Goal: Entertainment & Leisure: Consume media (video, audio)

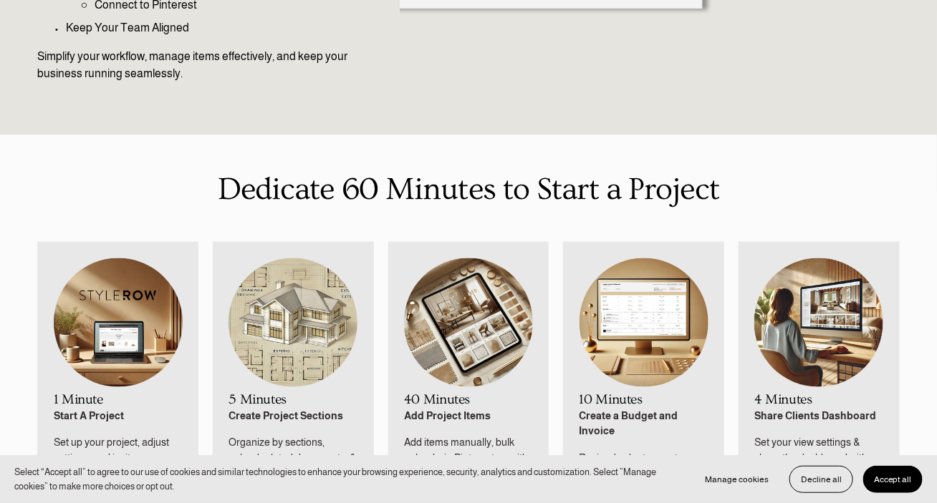
scroll to position [573, 0]
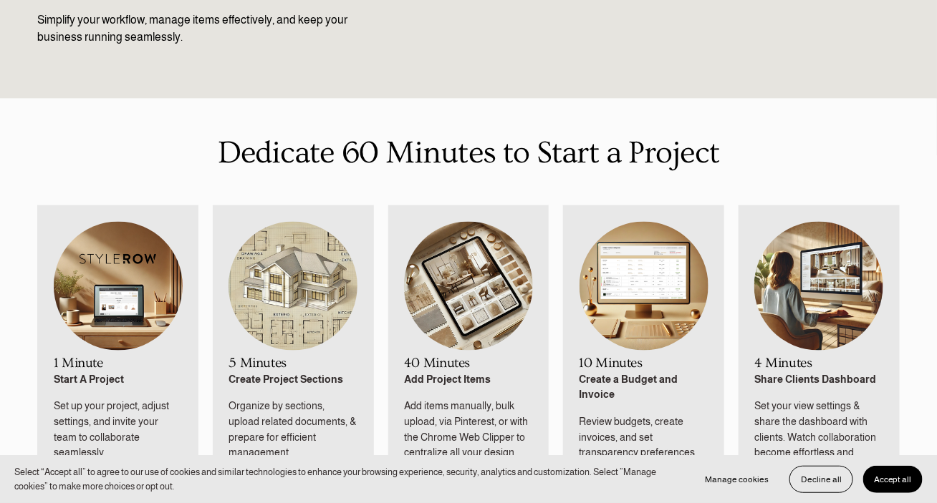
click at [107, 265] on img at bounding box center [118, 287] width 129 height 130
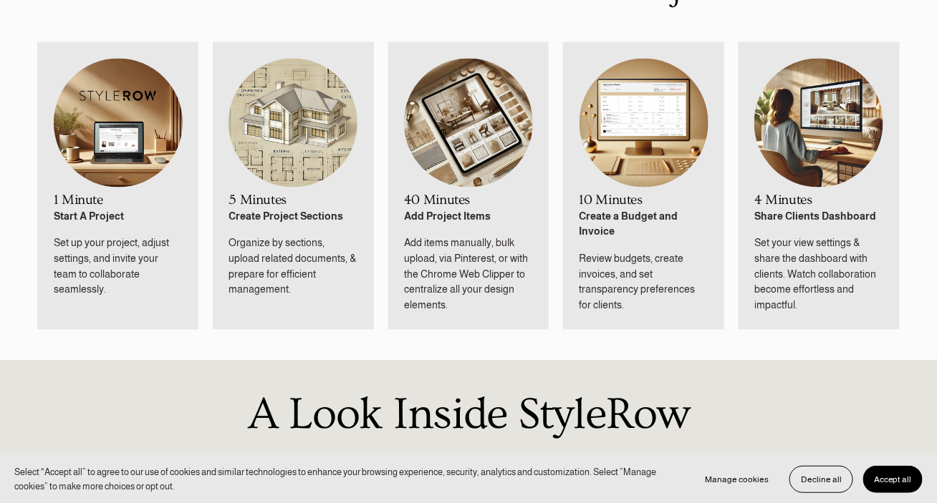
scroll to position [788, 0]
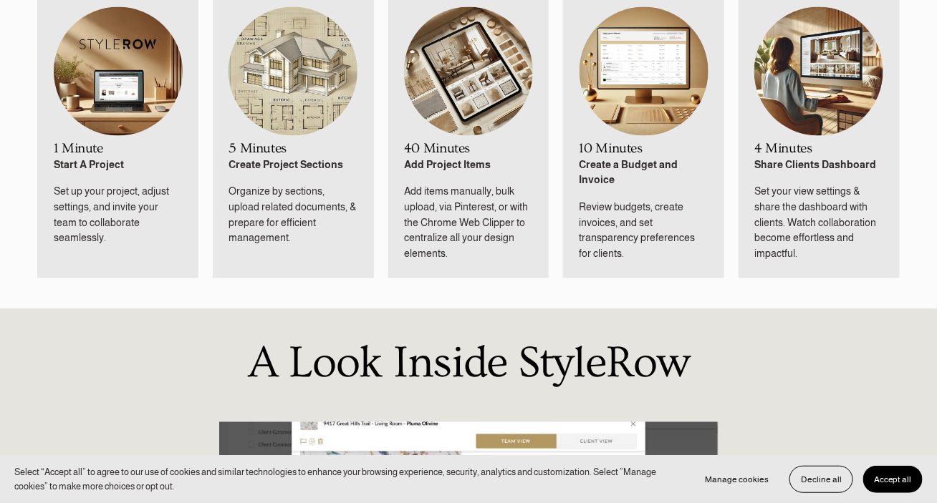
click at [303, 64] on img at bounding box center [292, 72] width 129 height 130
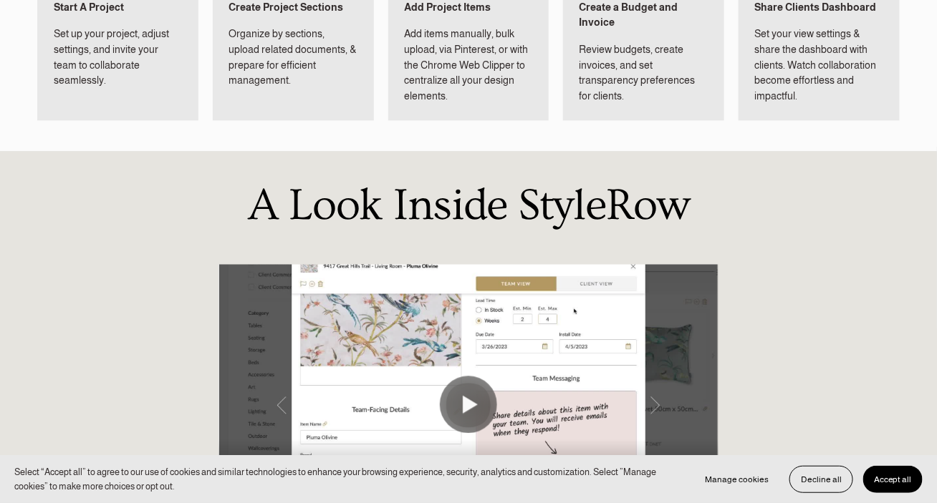
scroll to position [931, 0]
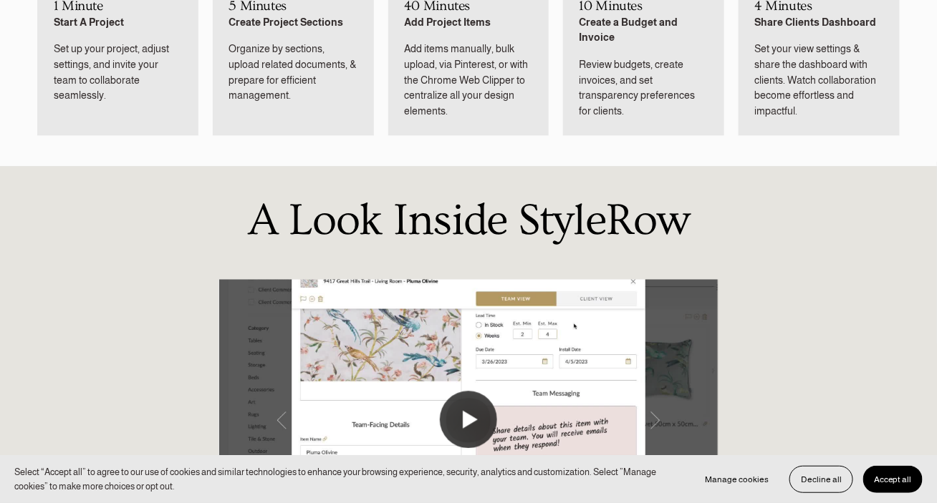
click at [472, 403] on button "Play" at bounding box center [468, 419] width 57 height 57
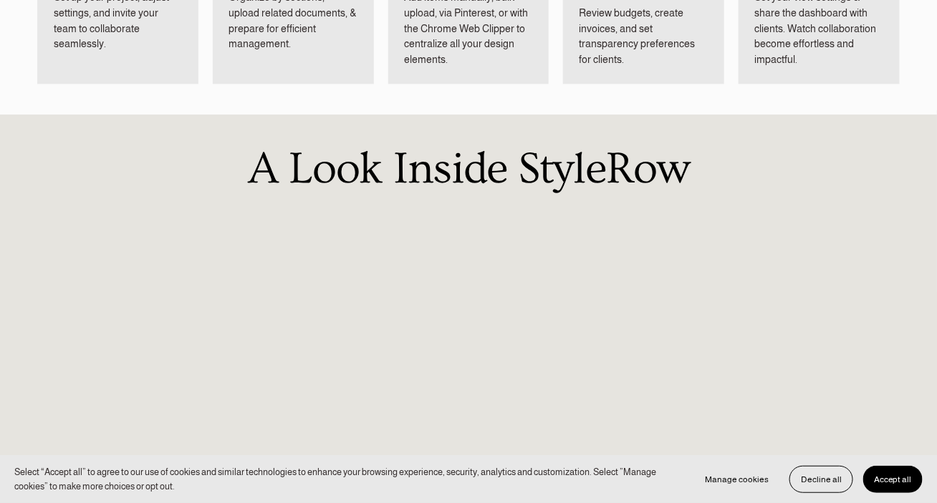
scroll to position [1146, 0]
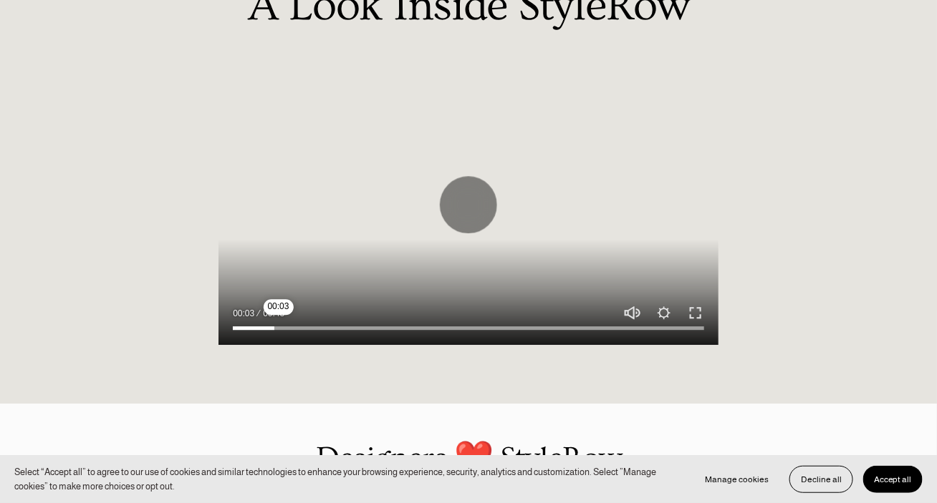
click at [279, 324] on input "Seek" at bounding box center [468, 329] width 471 height 10
click at [307, 324] on input "Seek" at bounding box center [468, 329] width 471 height 10
click at [266, 324] on input "Seek" at bounding box center [468, 329] width 471 height 10
click at [330, 324] on input "Seek" at bounding box center [468, 329] width 471 height 10
click at [377, 324] on input "Seek" at bounding box center [468, 329] width 471 height 10
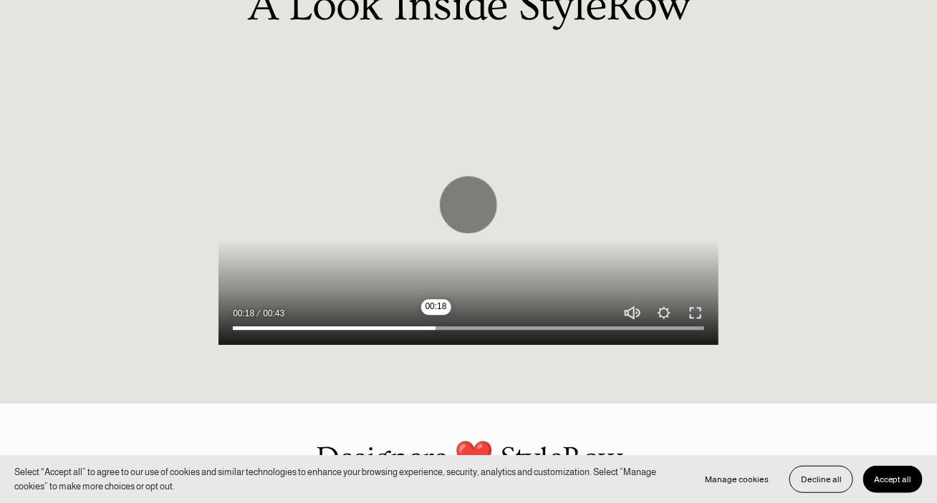
click at [436, 324] on input "Seek" at bounding box center [468, 329] width 471 height 10
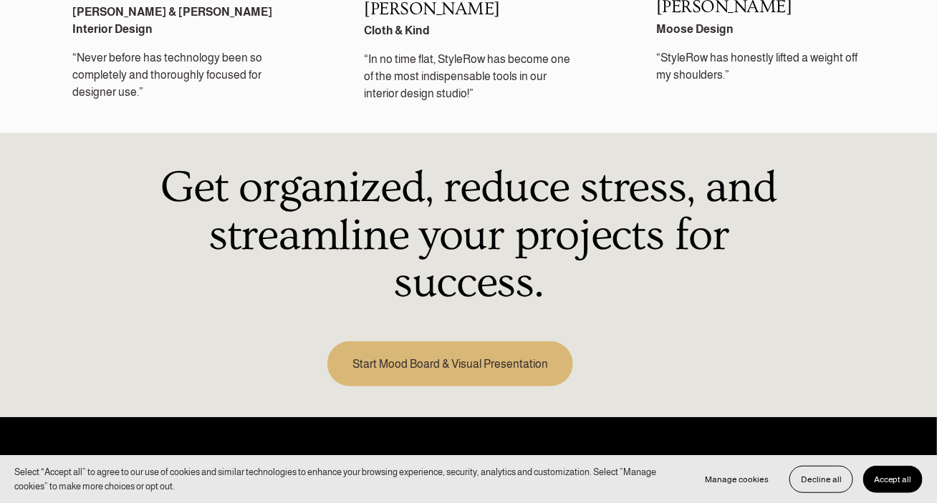
scroll to position [1942, 0]
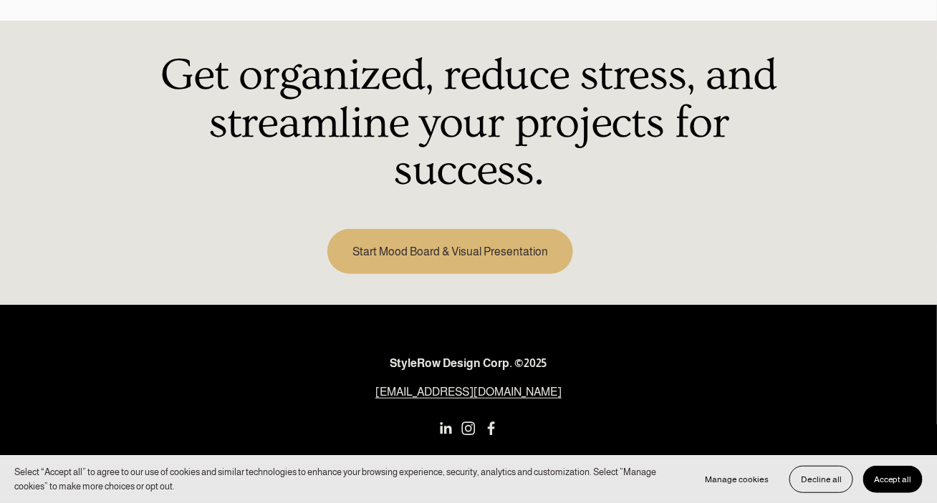
type input "61.84"
